Goal: Transaction & Acquisition: Purchase product/service

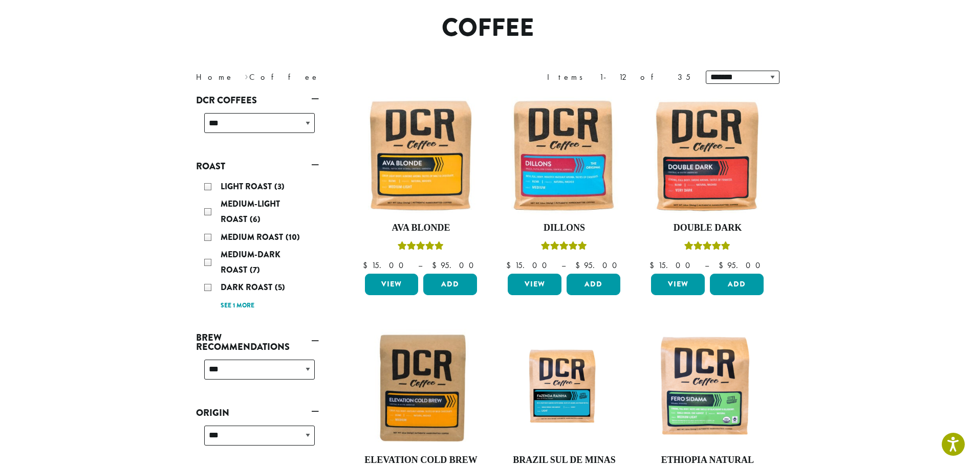
scroll to position [103, 0]
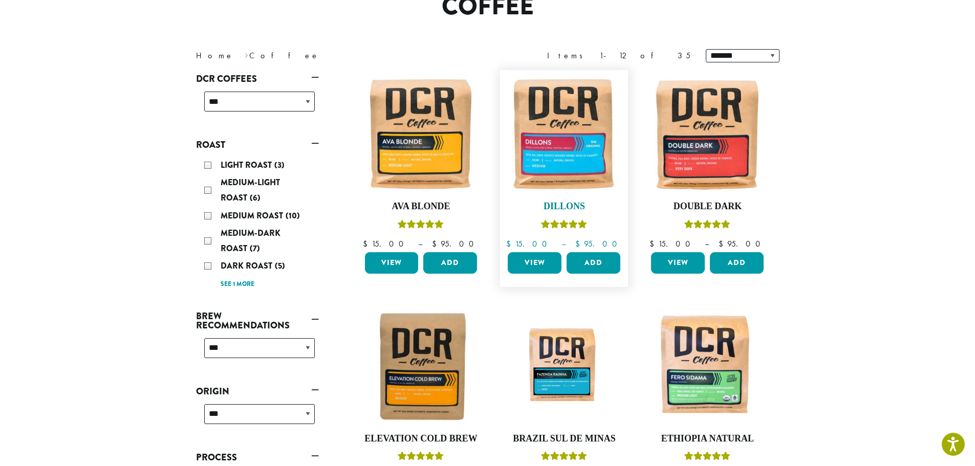
click at [574, 164] on img at bounding box center [564, 134] width 118 height 118
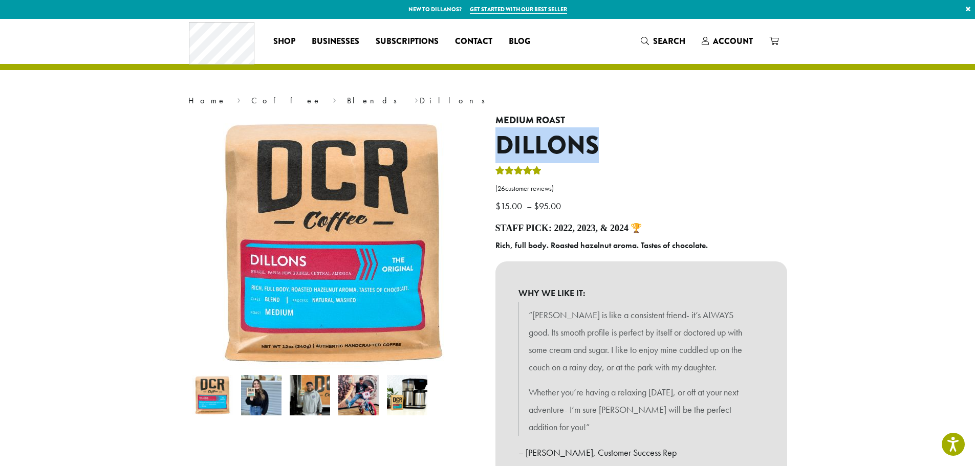
drag, startPoint x: 495, startPoint y: 146, endPoint x: 613, endPoint y: 144, distance: 117.2
click at [613, 144] on h1 "Dillons" at bounding box center [641, 146] width 292 height 30
copy h1 "Dillons"
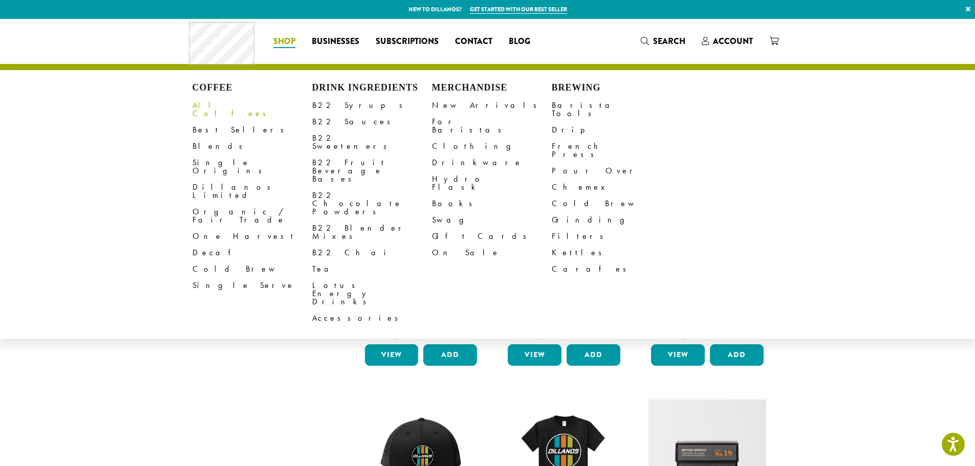
click at [215, 107] on link "All Coffees" at bounding box center [252, 109] width 120 height 25
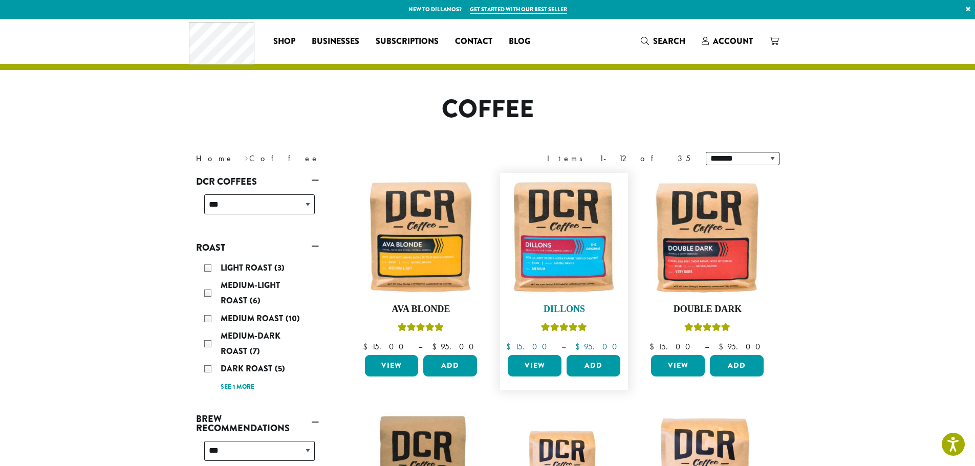
click at [562, 270] on img at bounding box center [564, 237] width 118 height 118
